Goal: Information Seeking & Learning: Compare options

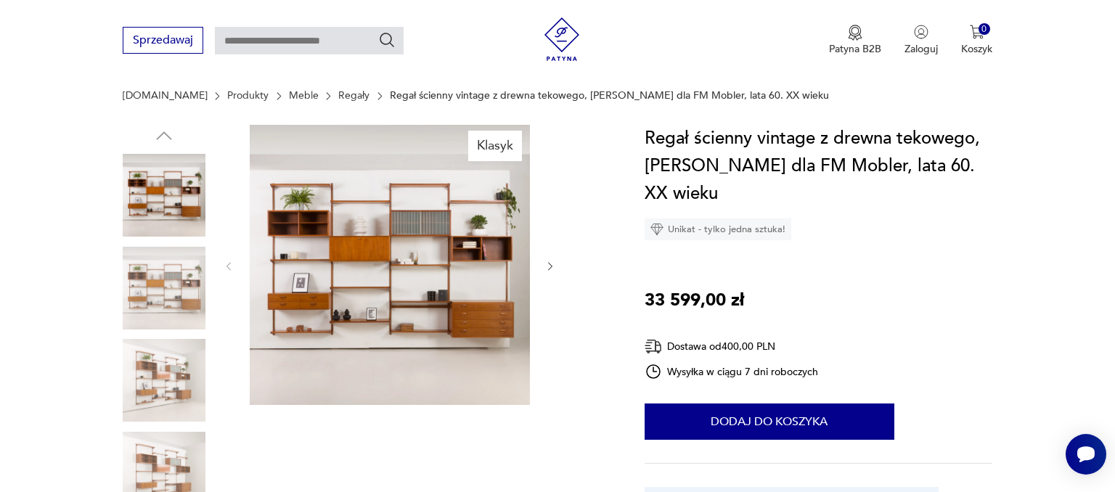
scroll to position [153, 0]
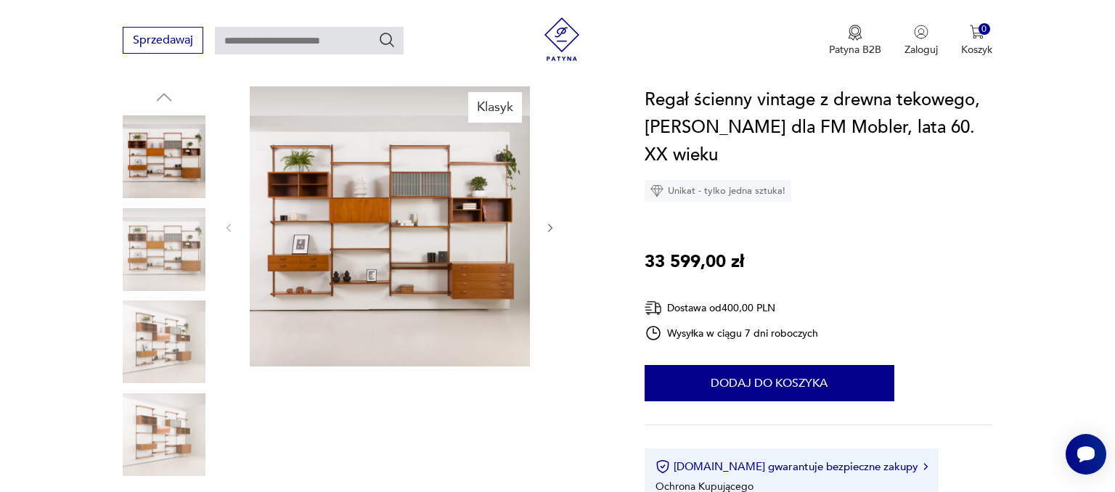
click at [152, 351] on img at bounding box center [164, 341] width 83 height 83
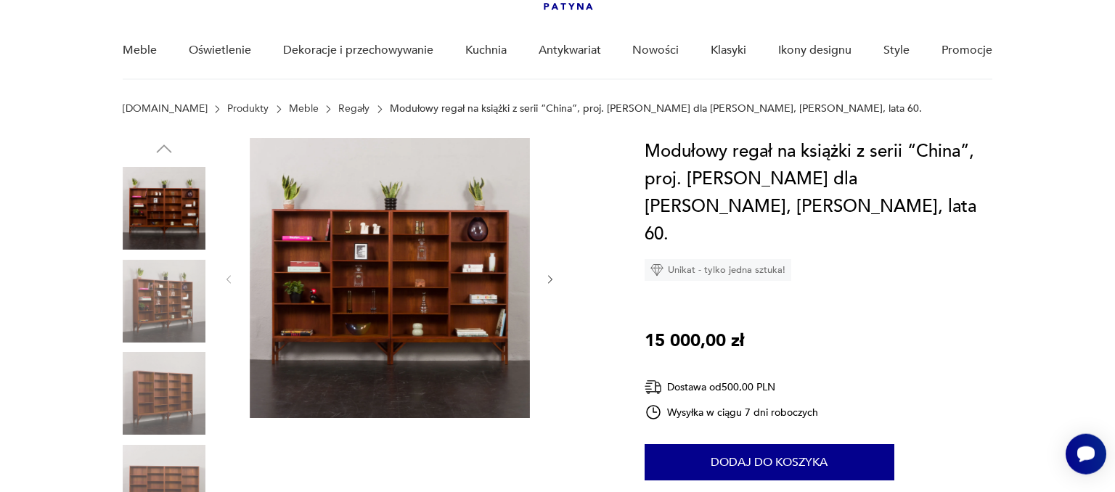
scroll to position [115, 0]
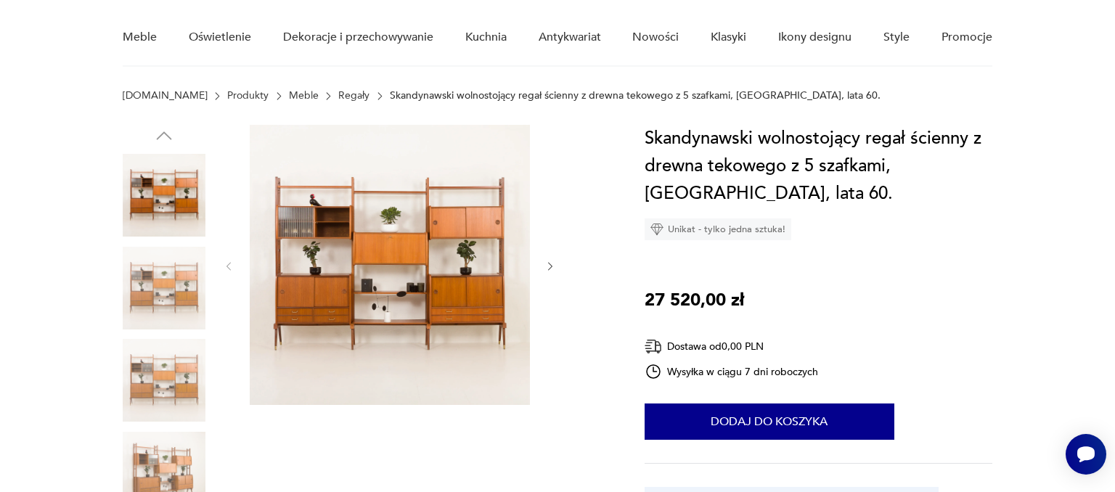
click at [405, 255] on img at bounding box center [390, 265] width 280 height 280
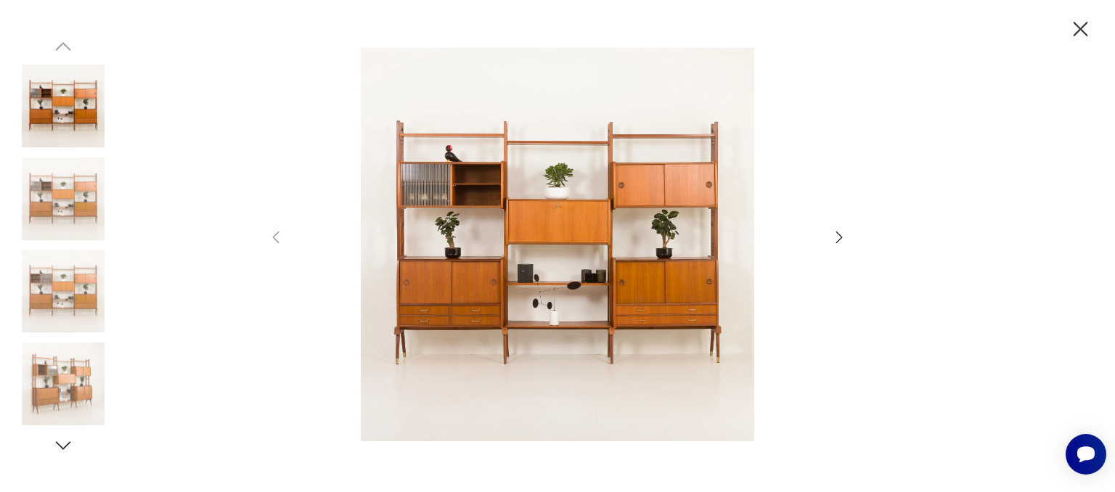
click at [835, 236] on icon "button" at bounding box center [838, 237] width 17 height 17
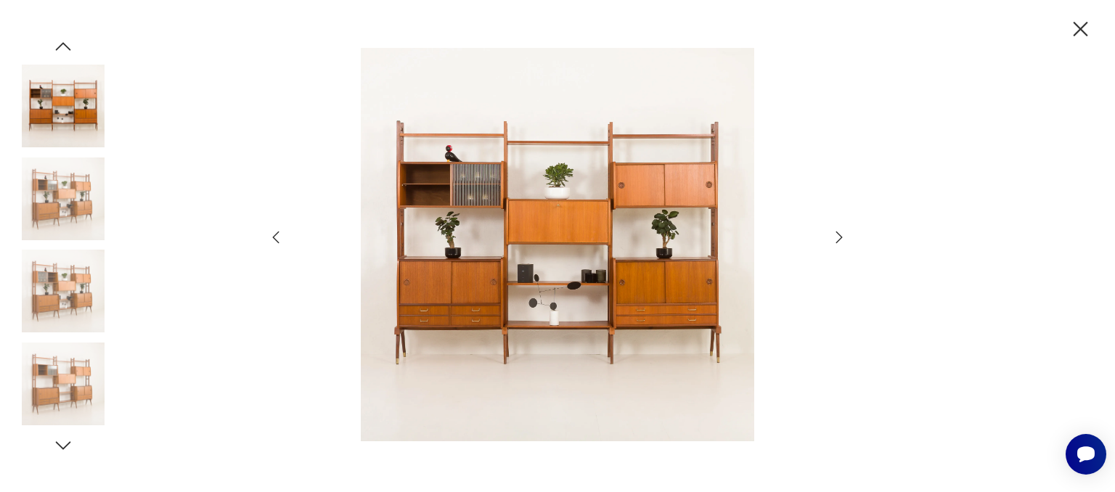
click at [1114, 414] on div at bounding box center [557, 246] width 1115 height 492
click at [1079, 26] on icon "button" at bounding box center [1080, 29] width 15 height 15
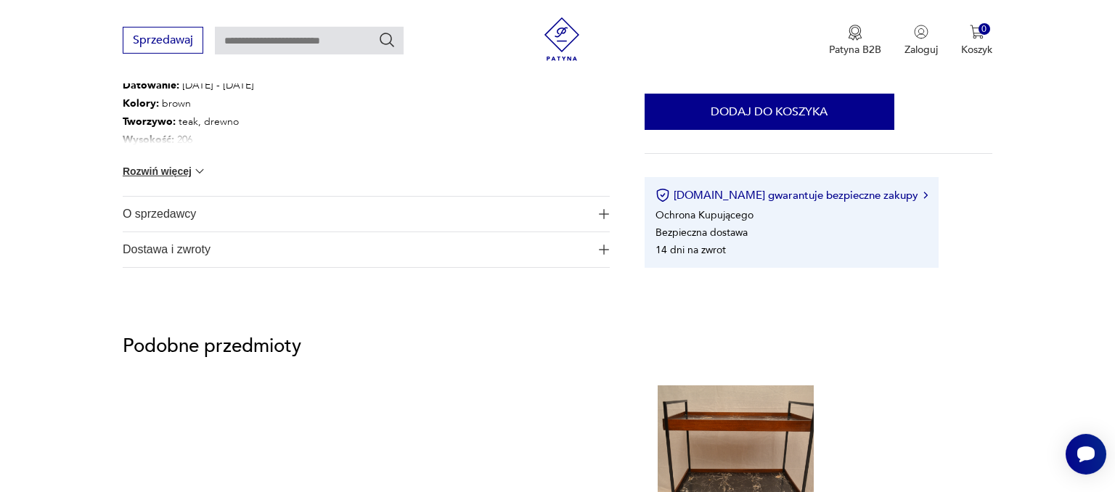
scroll to position [880, 0]
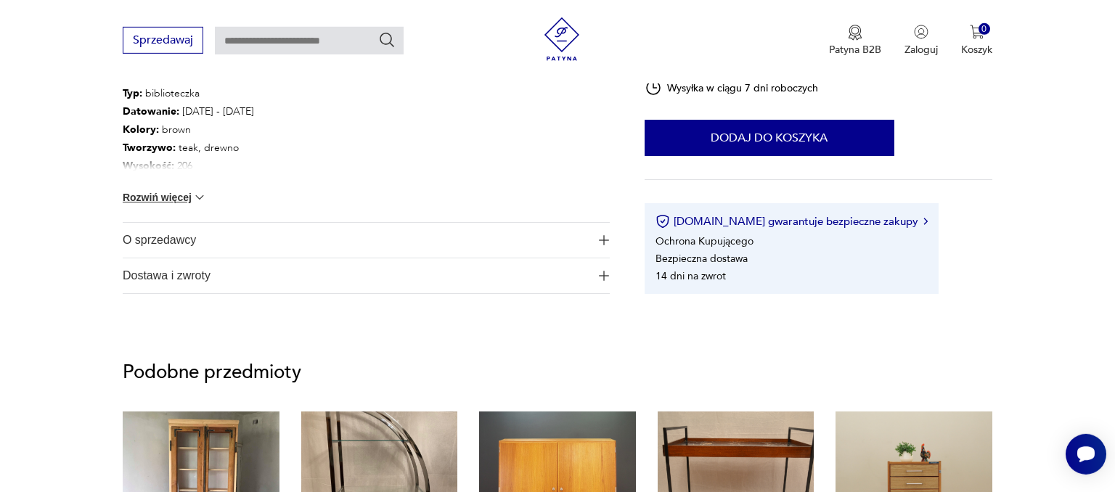
click at [155, 198] on button "Rozwiń więcej" at bounding box center [165, 197] width 84 height 15
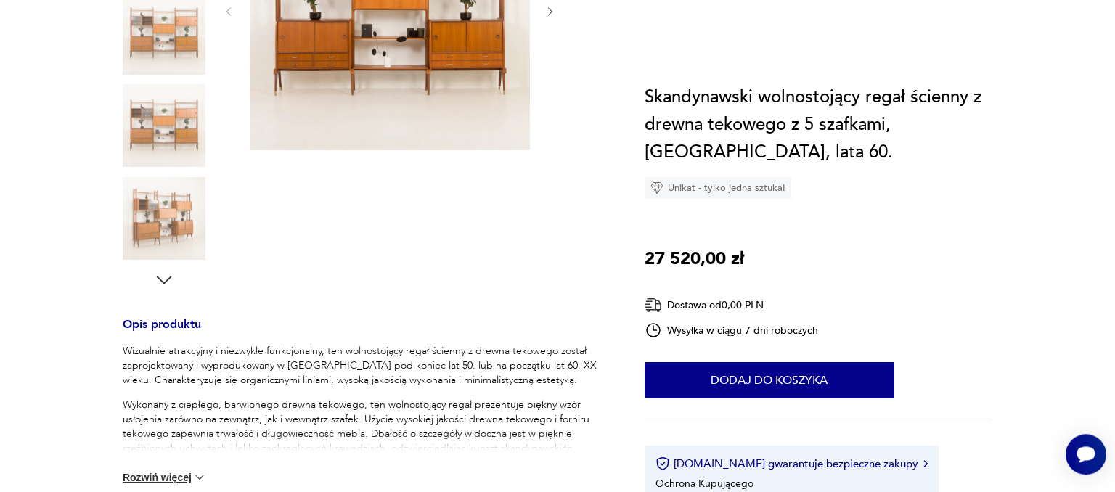
scroll to position [0, 0]
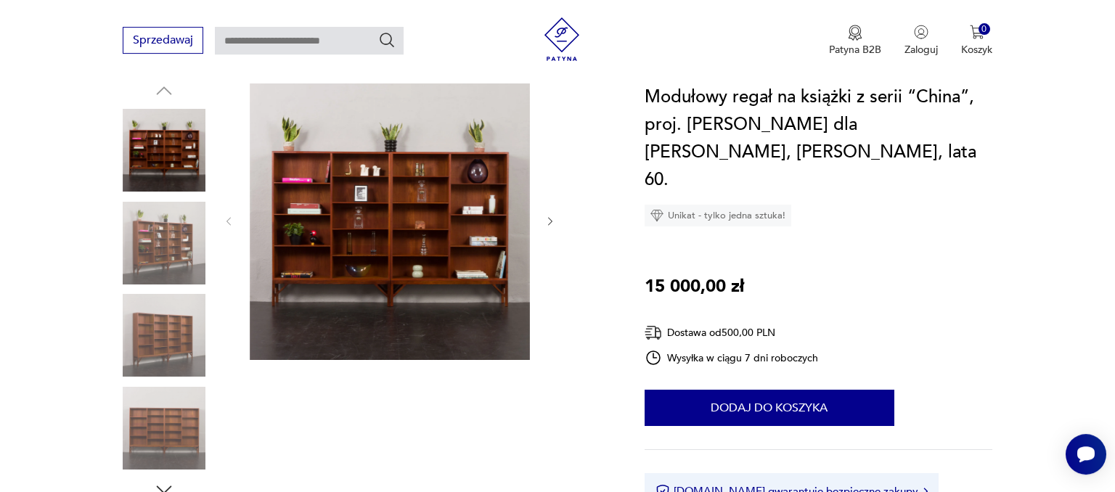
scroll to position [115, 0]
